Goal: Information Seeking & Learning: Check status

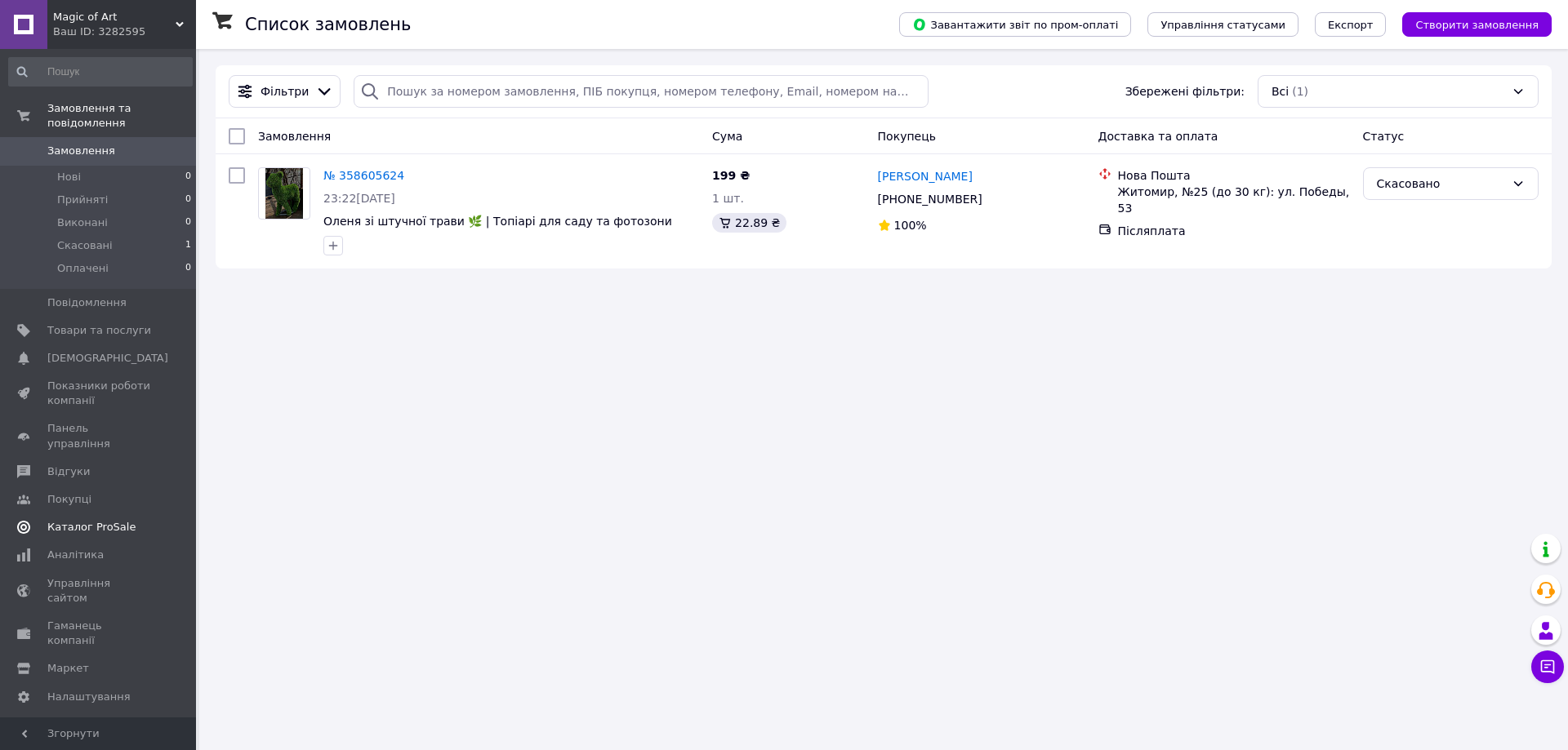
click at [111, 520] on span "Каталог ProSale" at bounding box center [92, 527] width 88 height 15
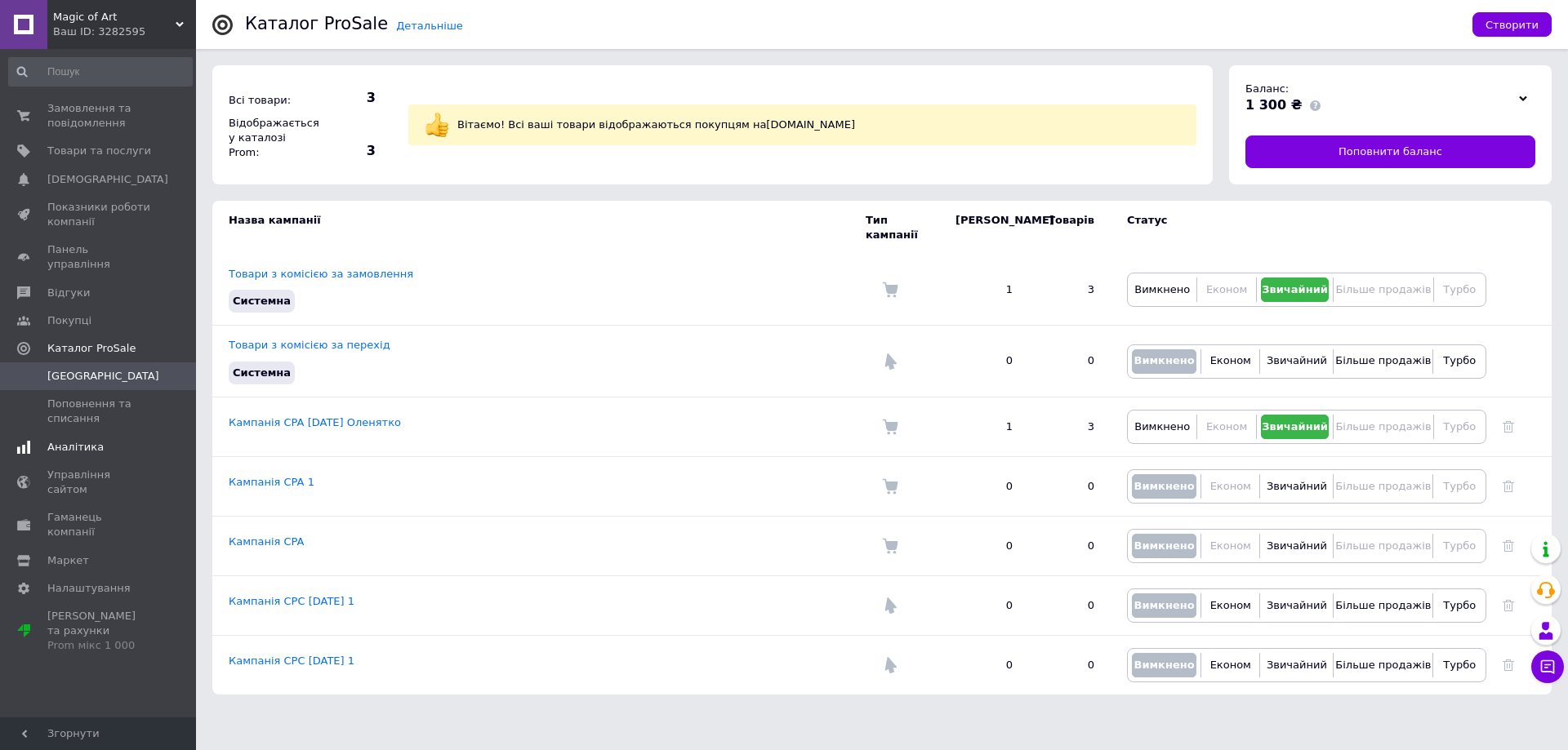
click at [80, 440] on span "Аналітика" at bounding box center [76, 447] width 56 height 15
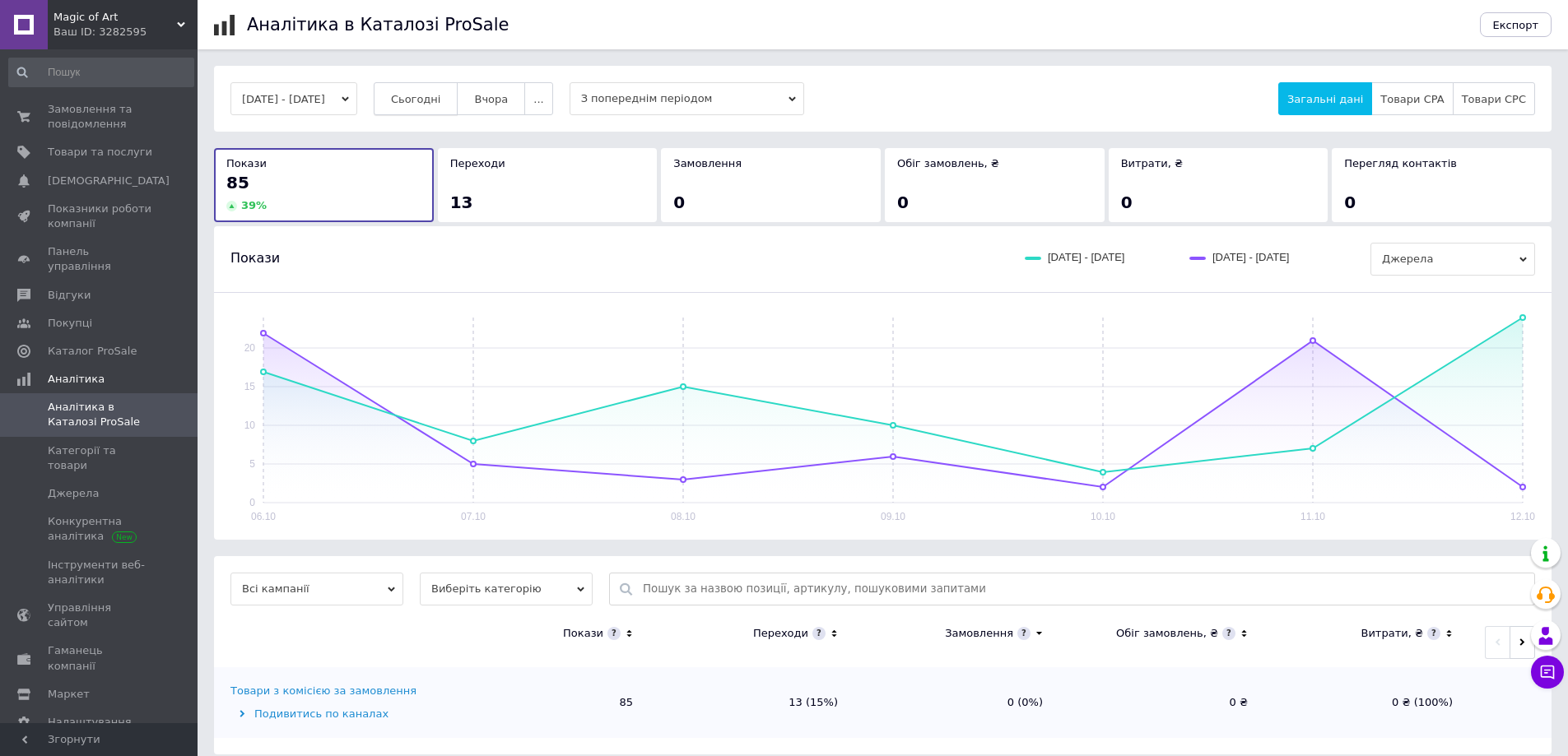
click at [441, 98] on span "Сьогодні" at bounding box center [416, 99] width 51 height 12
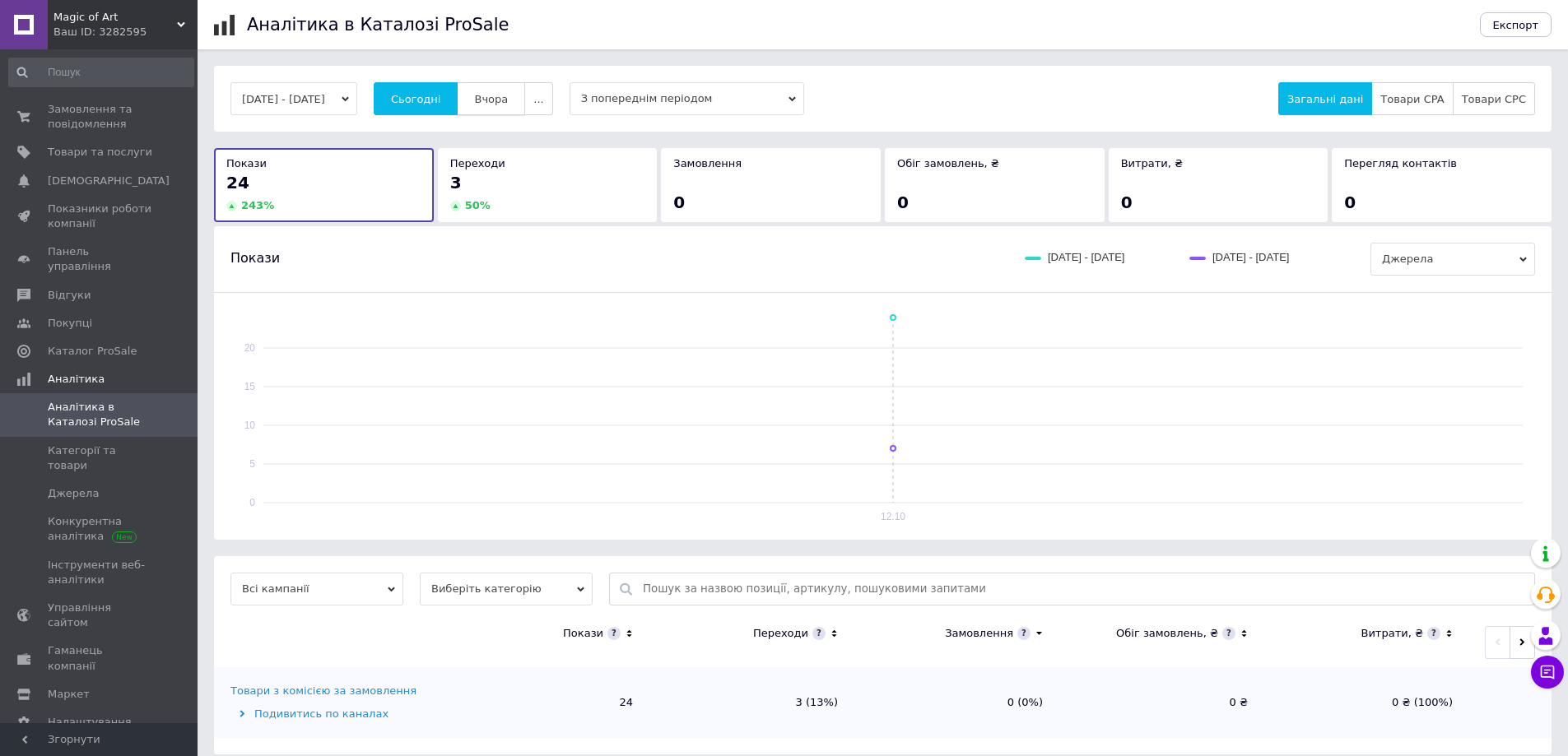
click at [508, 100] on span "Вчора" at bounding box center [492, 99] width 34 height 12
click at [441, 104] on span "Сьогодні" at bounding box center [416, 99] width 51 height 12
click at [62, 372] on span "Аналітика" at bounding box center [76, 379] width 57 height 15
click at [68, 372] on span "Аналітика" at bounding box center [76, 379] width 57 height 15
click at [84, 443] on span "Категорії та товари" at bounding box center [100, 458] width 105 height 29
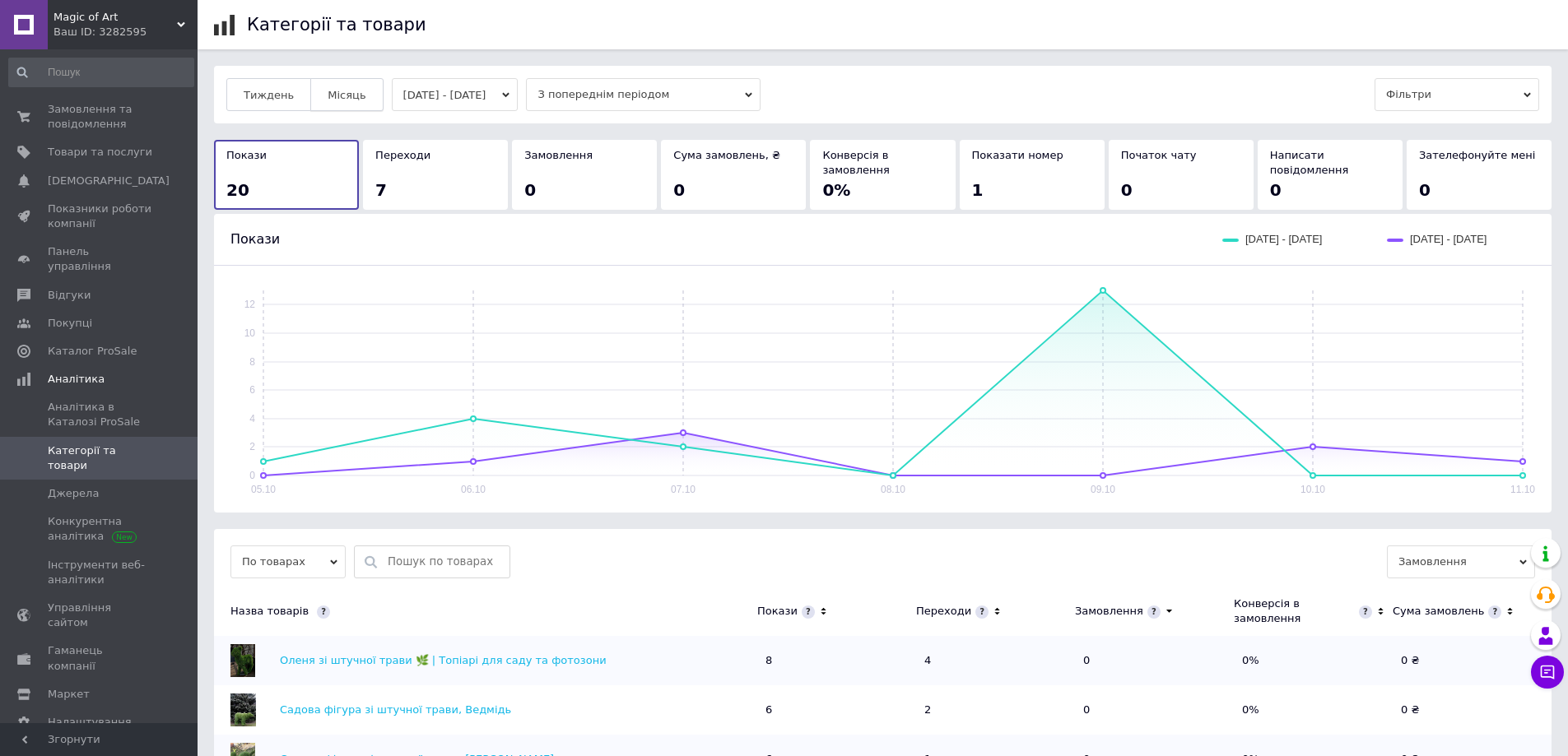
click at [336, 103] on button "Місяць" at bounding box center [347, 94] width 73 height 33
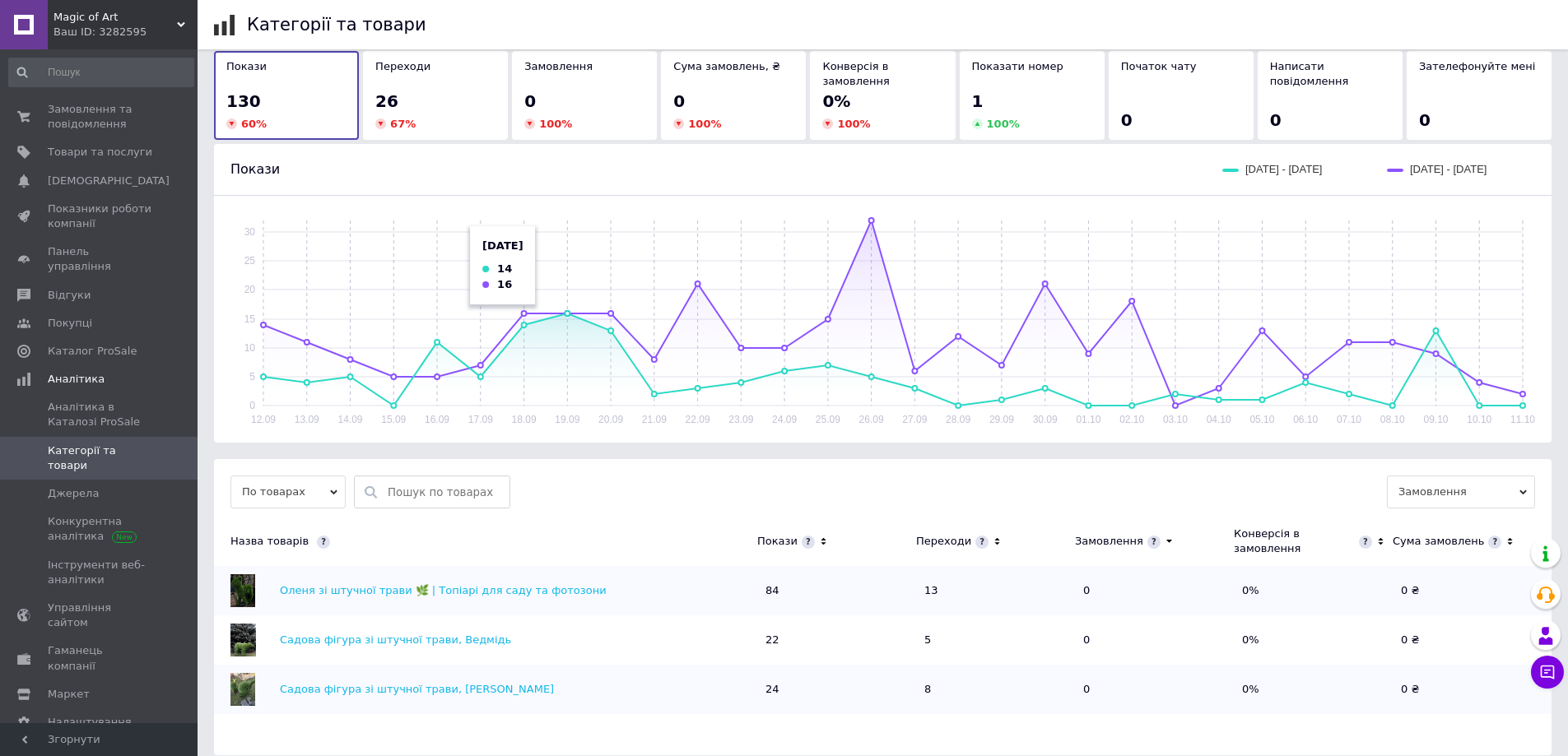
scroll to position [90, 0]
click at [338, 584] on link "Оленя зі штучної трави 🌿 | Топіарі для саду та фотозони" at bounding box center [444, 590] width 327 height 12
